Goal: Information Seeking & Learning: Learn about a topic

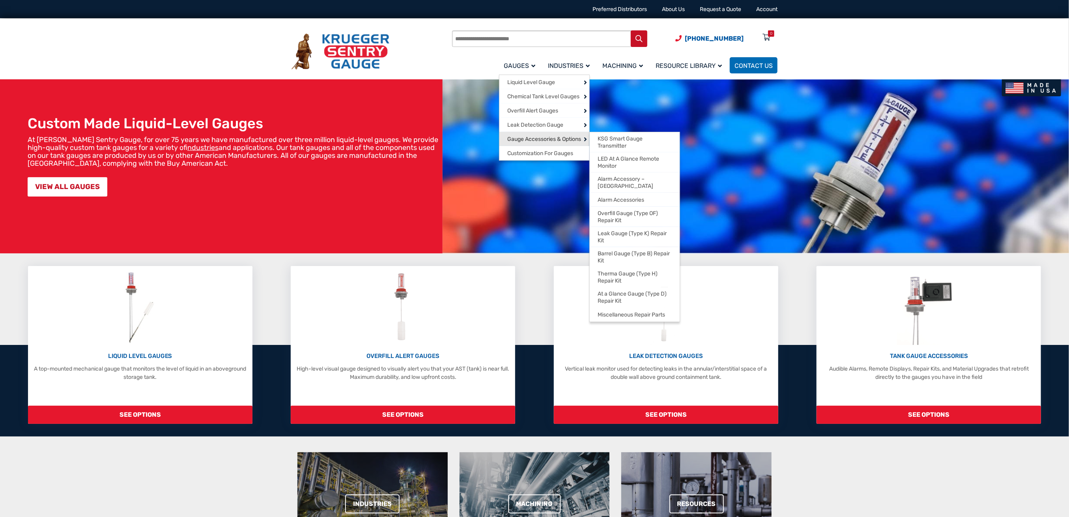
click at [527, 139] on span "Gauge Accessories & Options" at bounding box center [544, 139] width 74 height 7
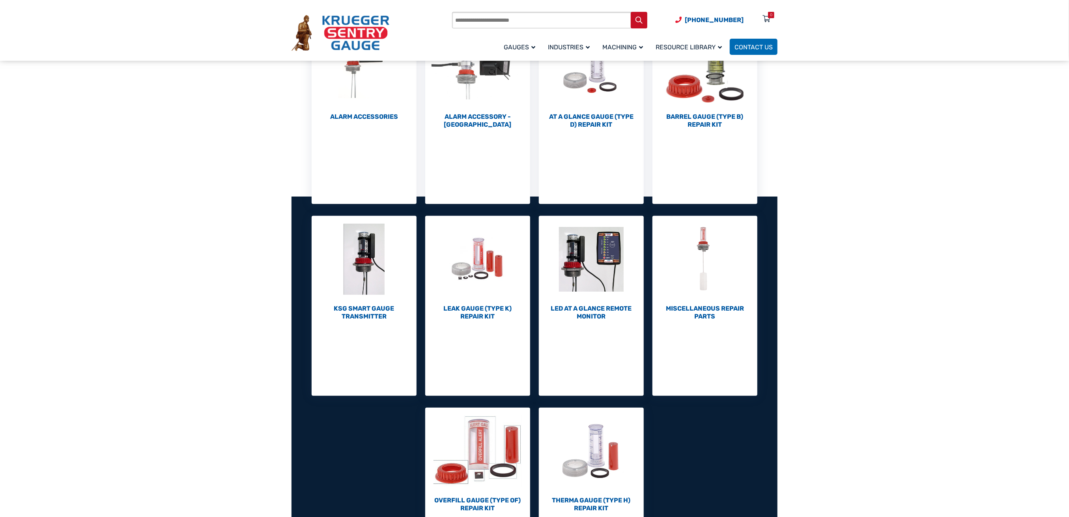
scroll to position [263, 0]
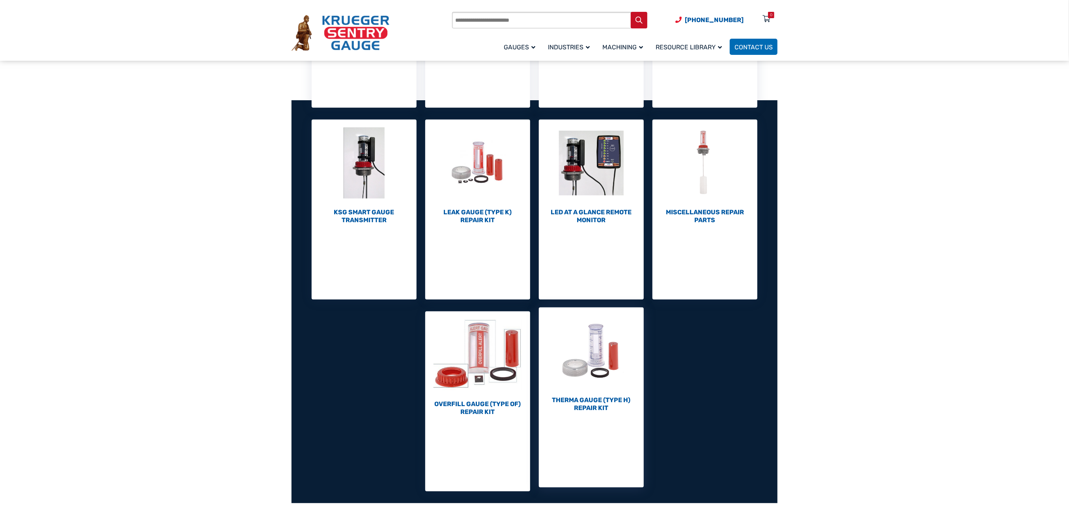
click at [581, 366] on img "Visit product category Therma Gauge (Type H) Repair Kit" at bounding box center [591, 350] width 105 height 87
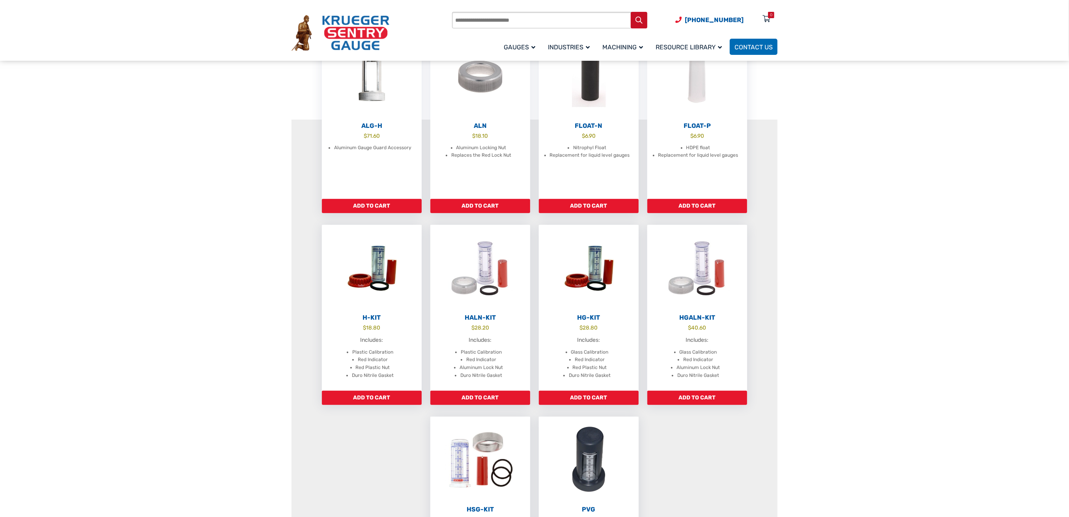
scroll to position [158, 0]
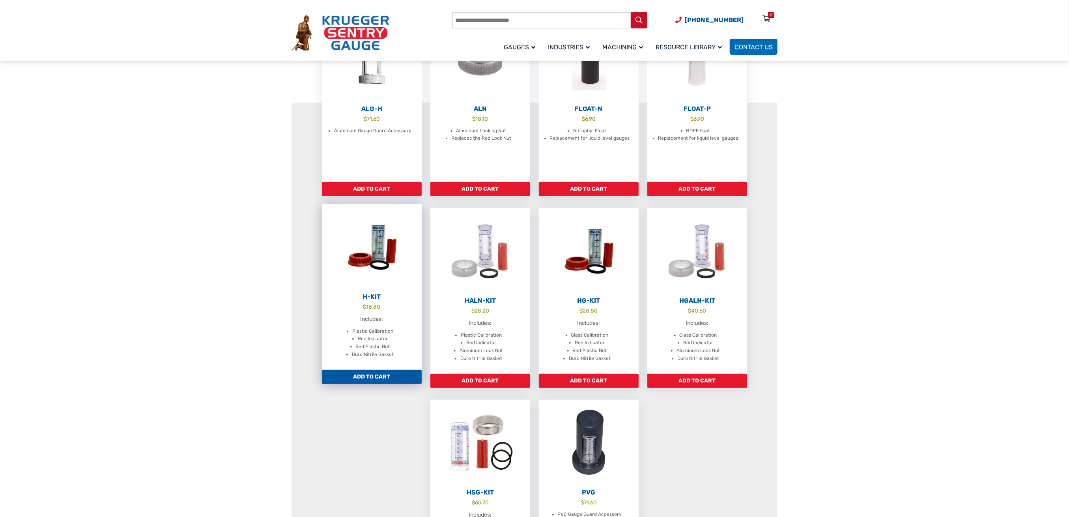
click at [382, 259] on img at bounding box center [372, 247] width 100 height 87
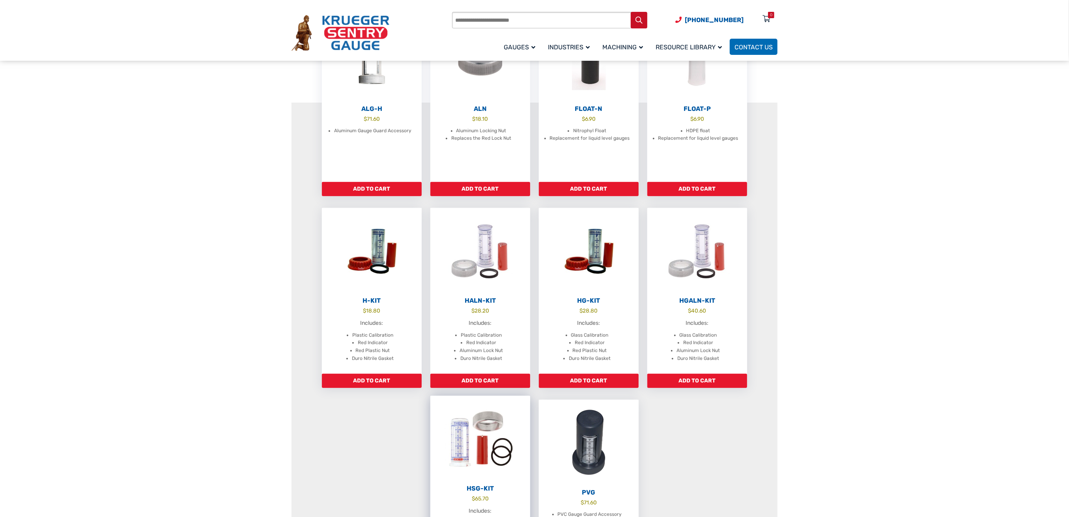
click at [480, 454] on img at bounding box center [480, 439] width 100 height 87
click at [378, 151] on link "ALG-H $ 71.60 Aluminum Gauge Guard Accessory" at bounding box center [372, 95] width 100 height 166
